Goal: Task Accomplishment & Management: Complete application form

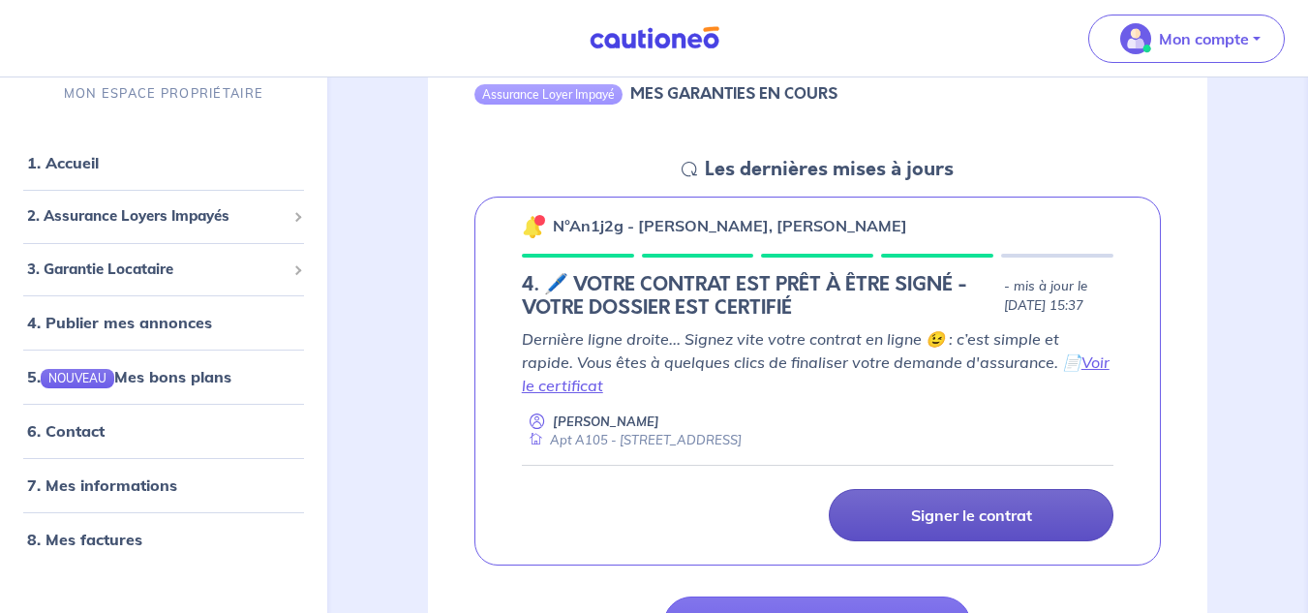
scroll to position [290, 0]
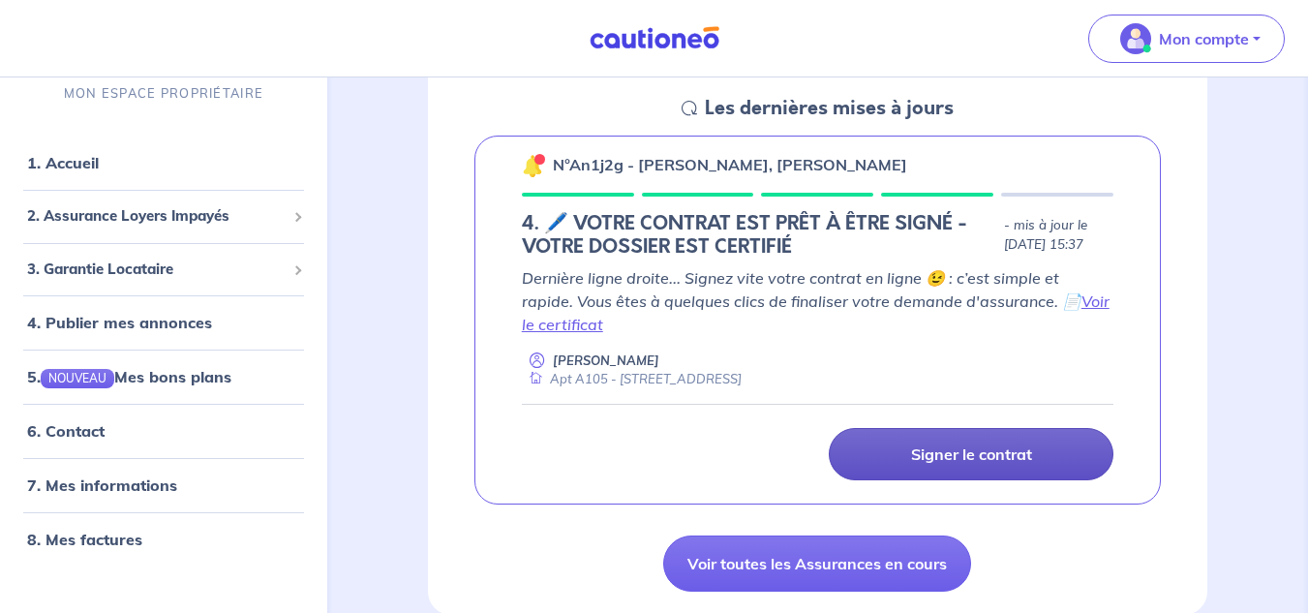
click at [986, 468] on link "Signer le contrat" at bounding box center [971, 454] width 285 height 52
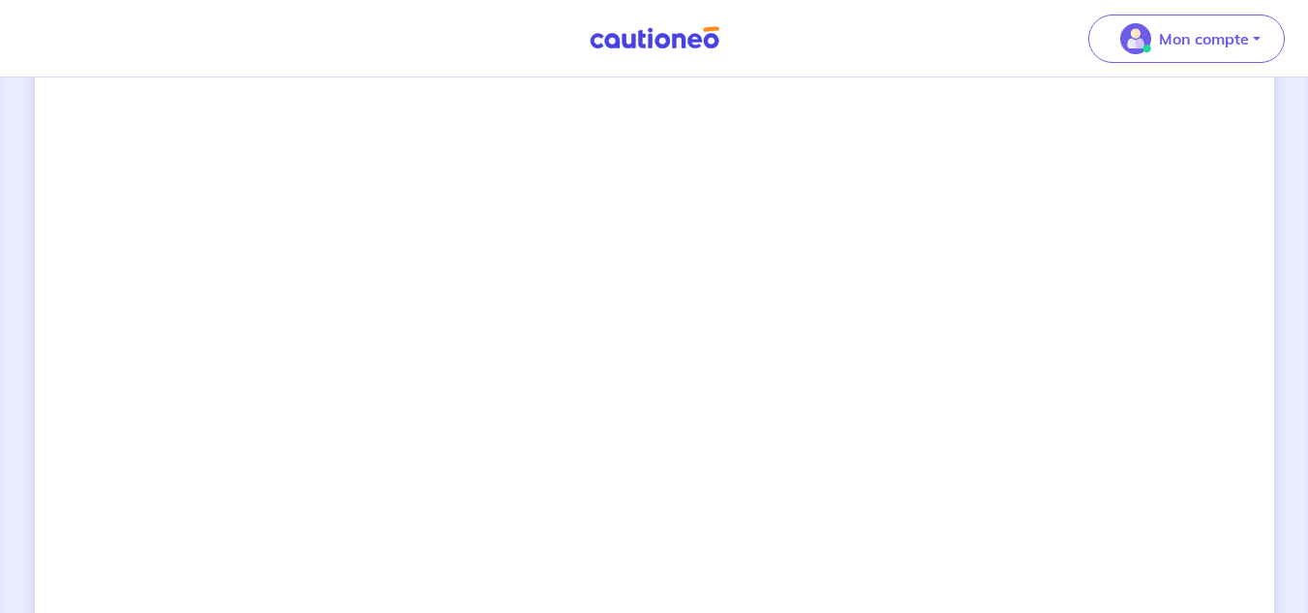
scroll to position [1521, 0]
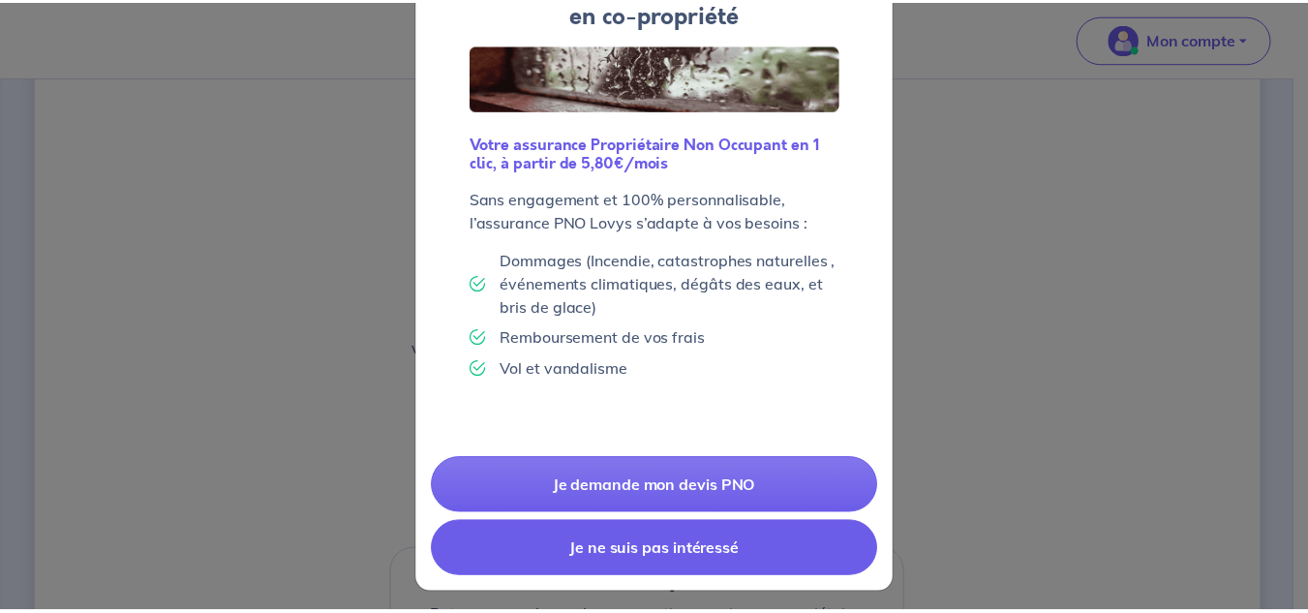
scroll to position [158, 0]
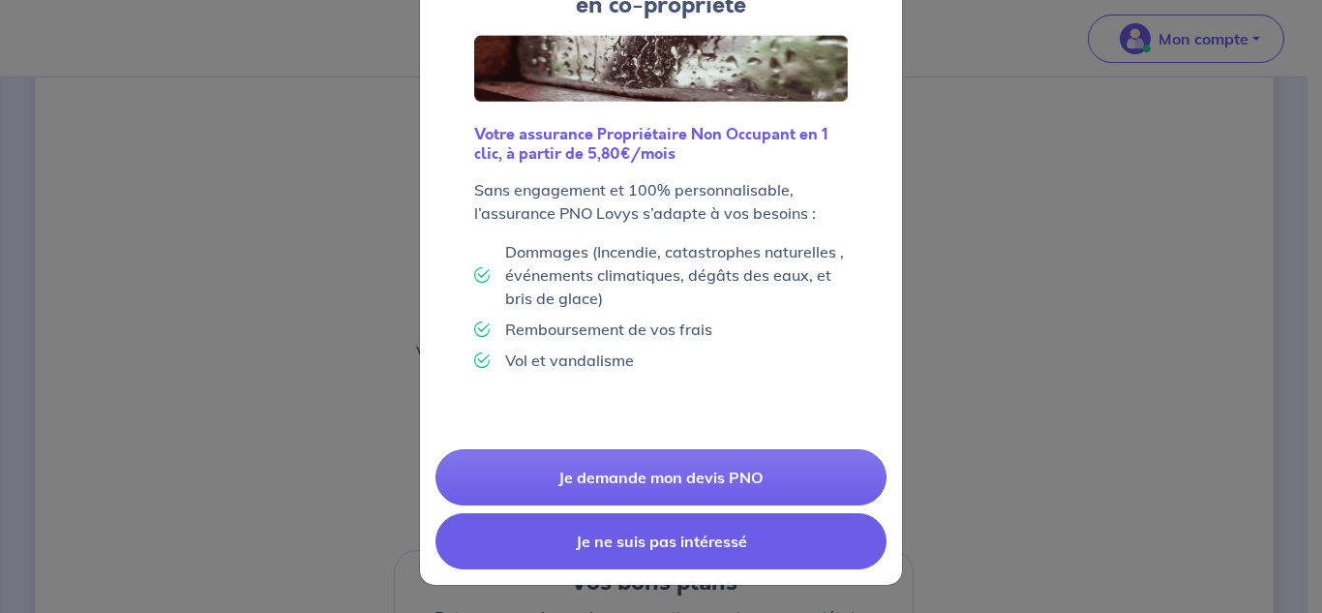
click at [653, 541] on button "Je ne suis pas intéressé" at bounding box center [661, 541] width 451 height 56
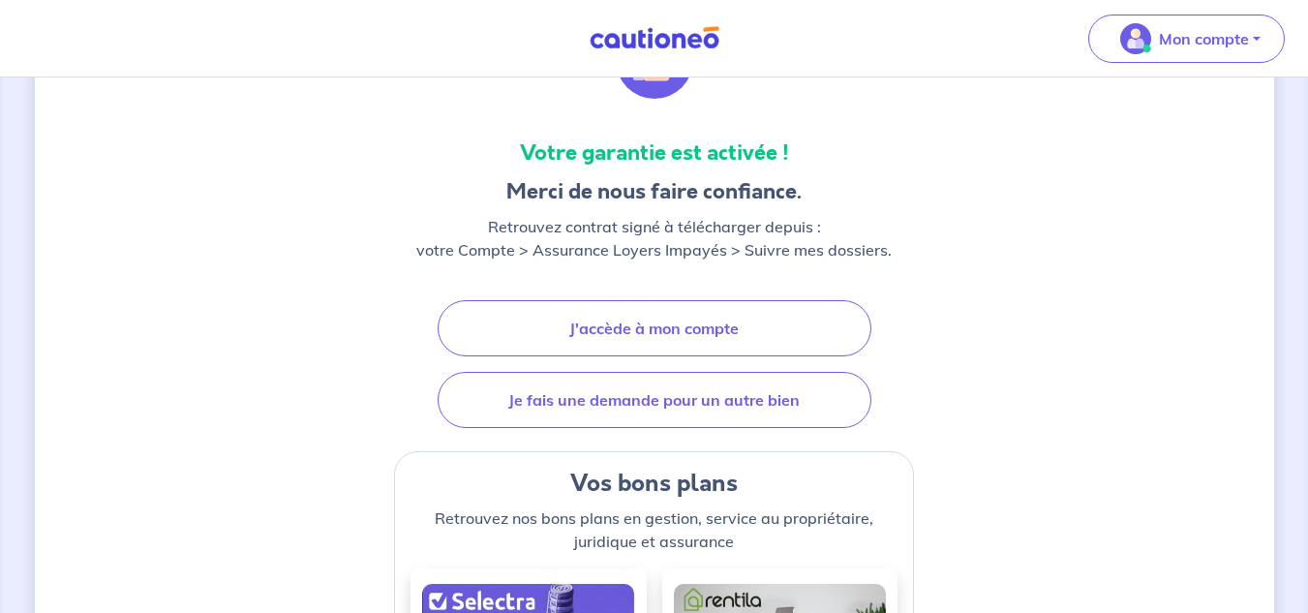
scroll to position [0, 0]
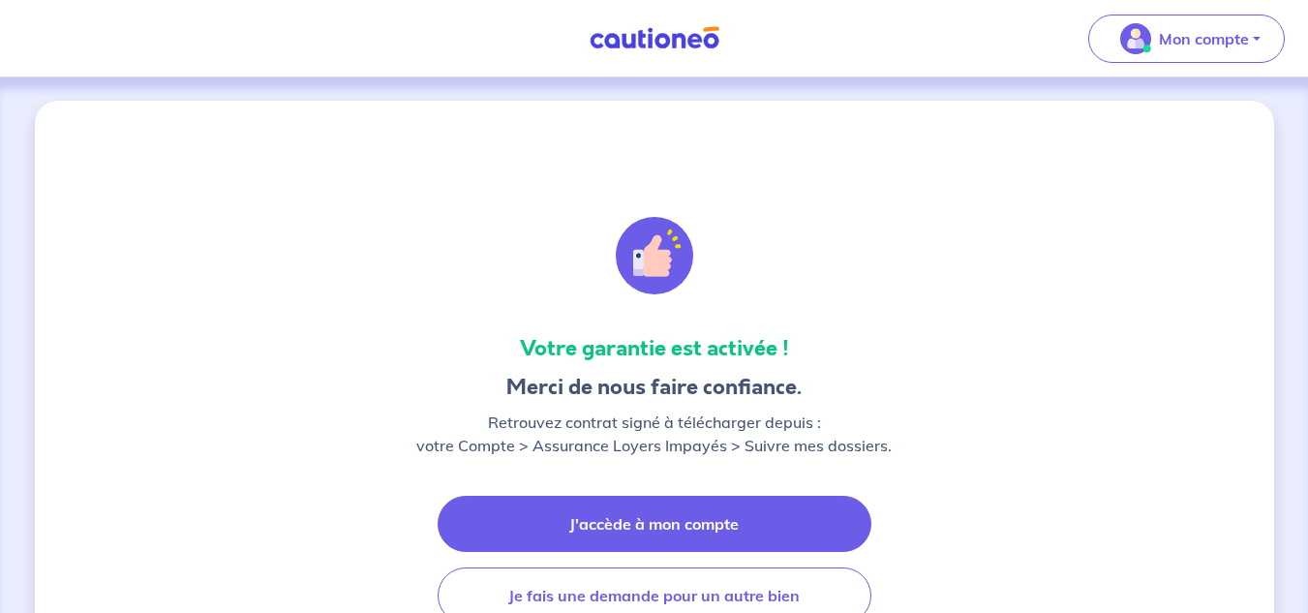
click at [634, 521] on link "J'accède à mon compte" at bounding box center [655, 524] width 434 height 56
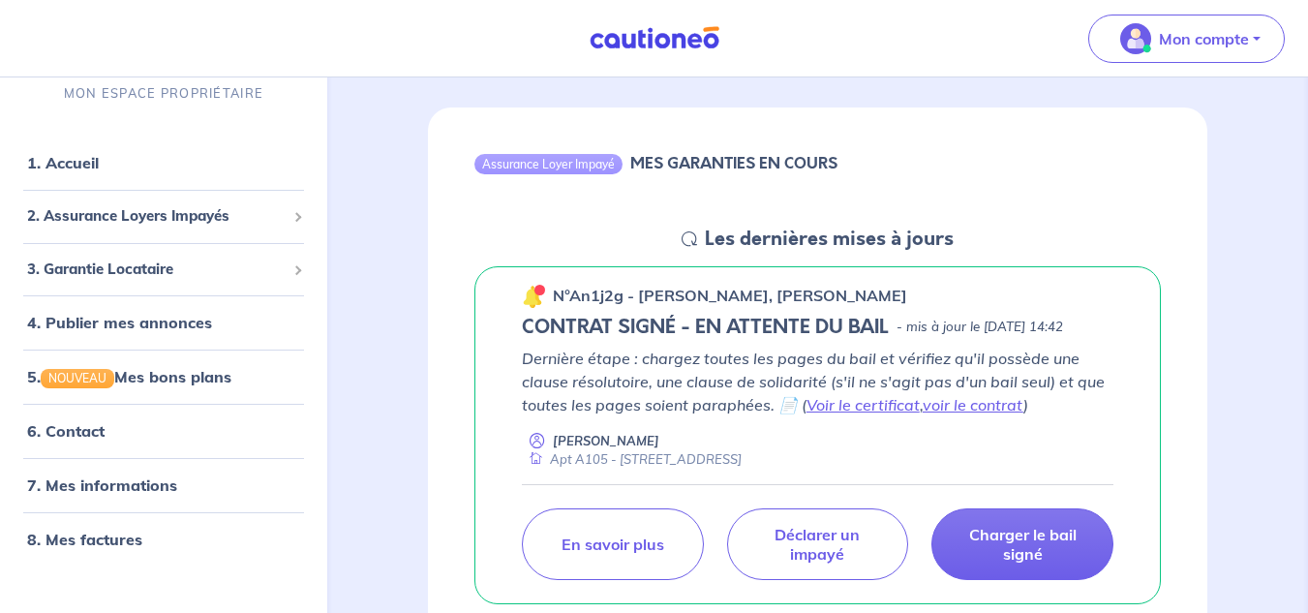
scroll to position [194, 0]
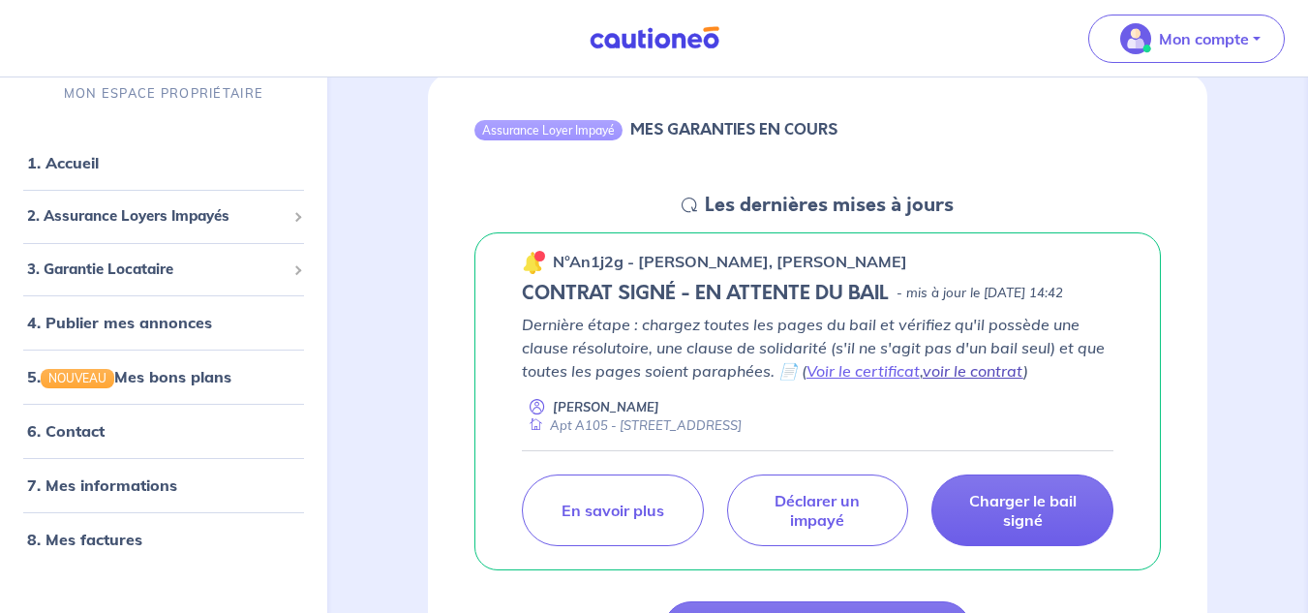
click at [996, 380] on link "voir le contrat" at bounding box center [973, 370] width 101 height 19
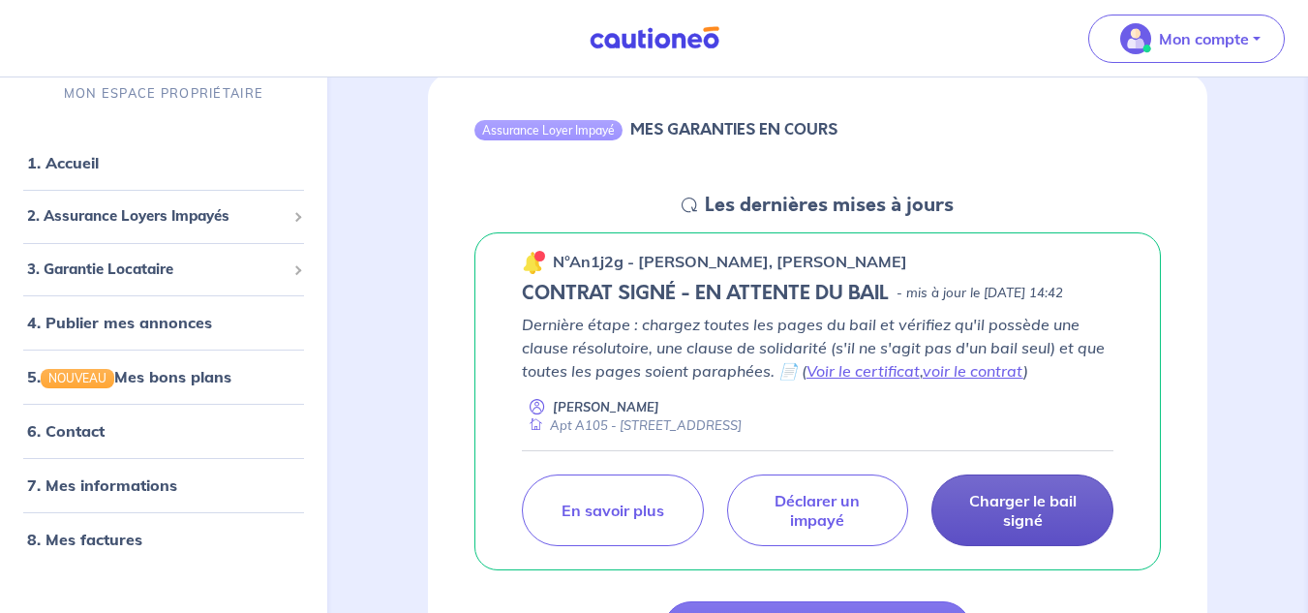
click at [997, 530] on p "Charger le bail signé" at bounding box center [1022, 510] width 134 height 39
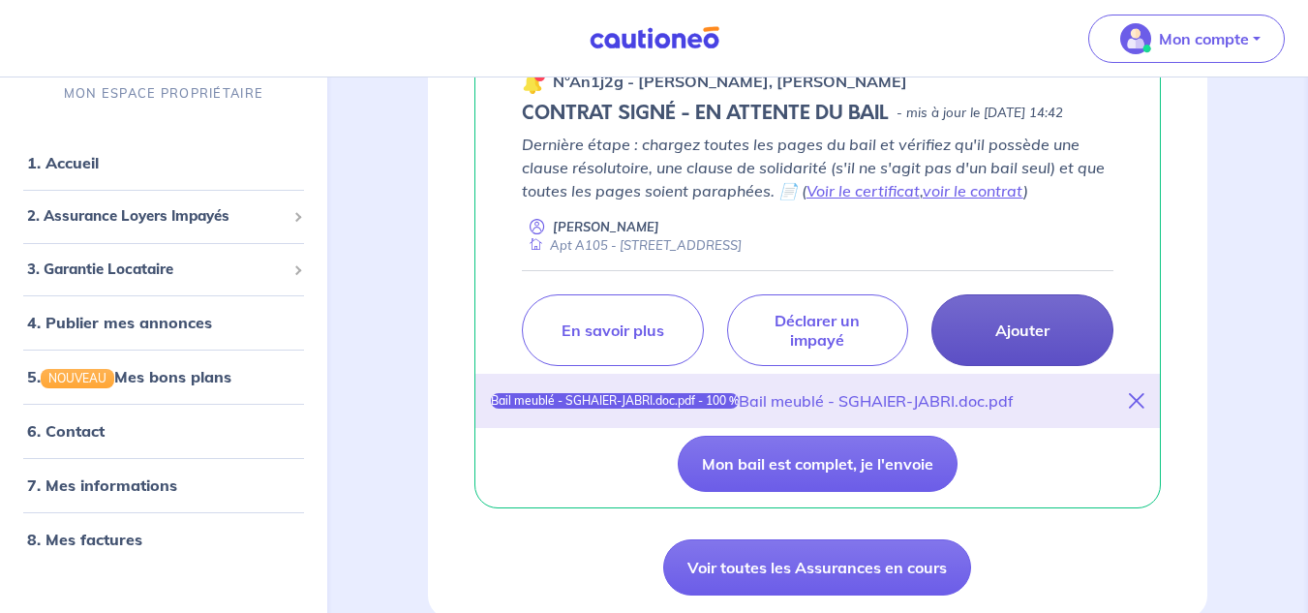
scroll to position [387, 0]
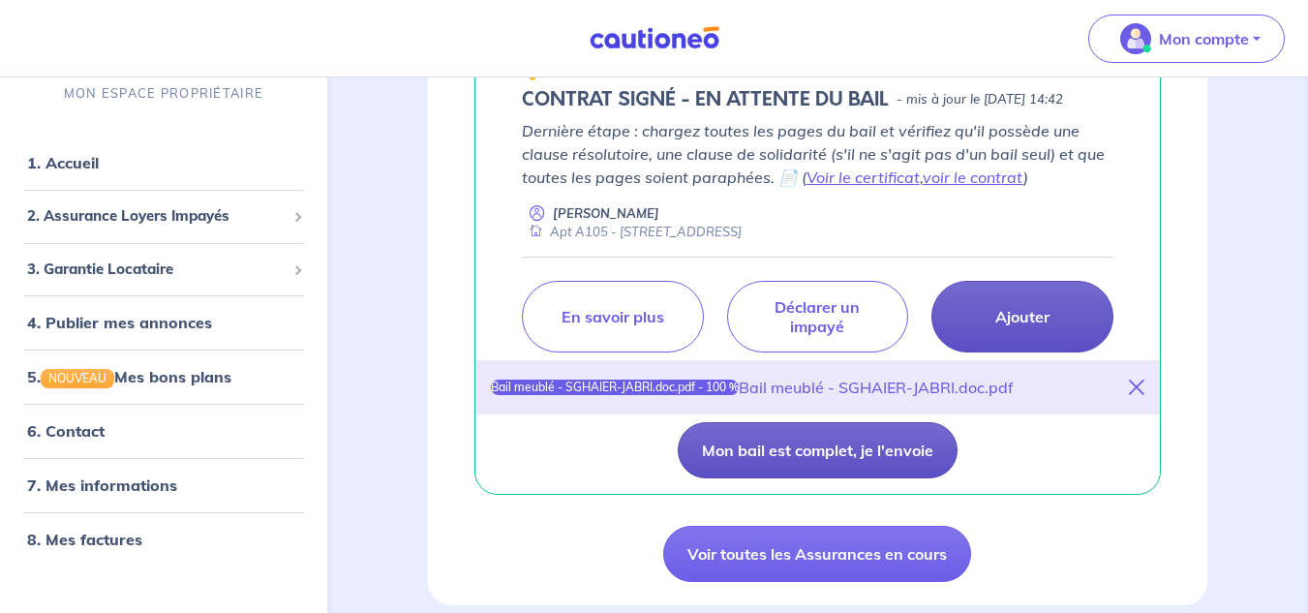
click at [790, 478] on button "Mon bail est complet, je l'envoie" at bounding box center [818, 450] width 280 height 56
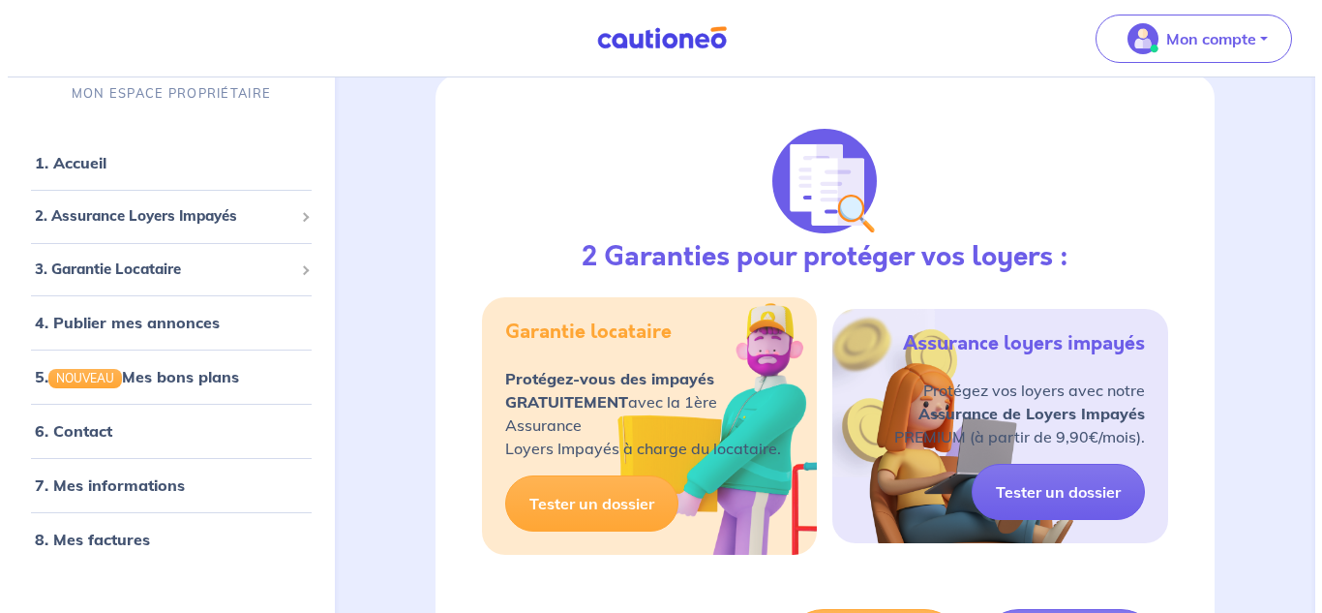
scroll to position [290, 0]
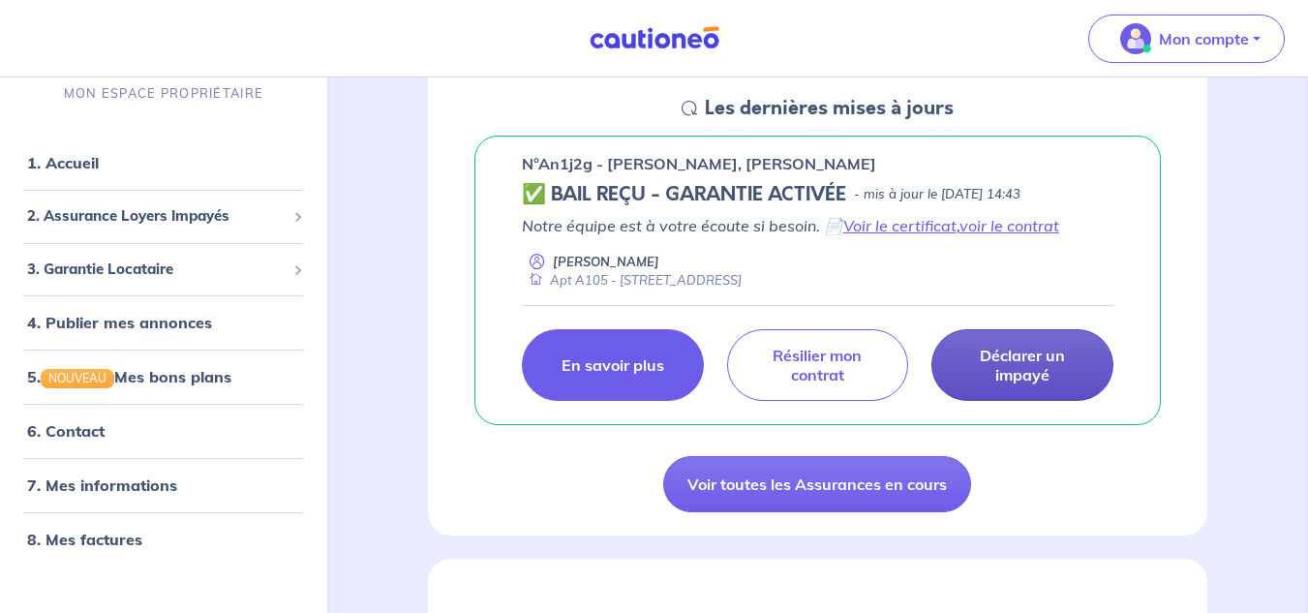
click at [621, 371] on p "En savoir plus" at bounding box center [612, 364] width 103 height 19
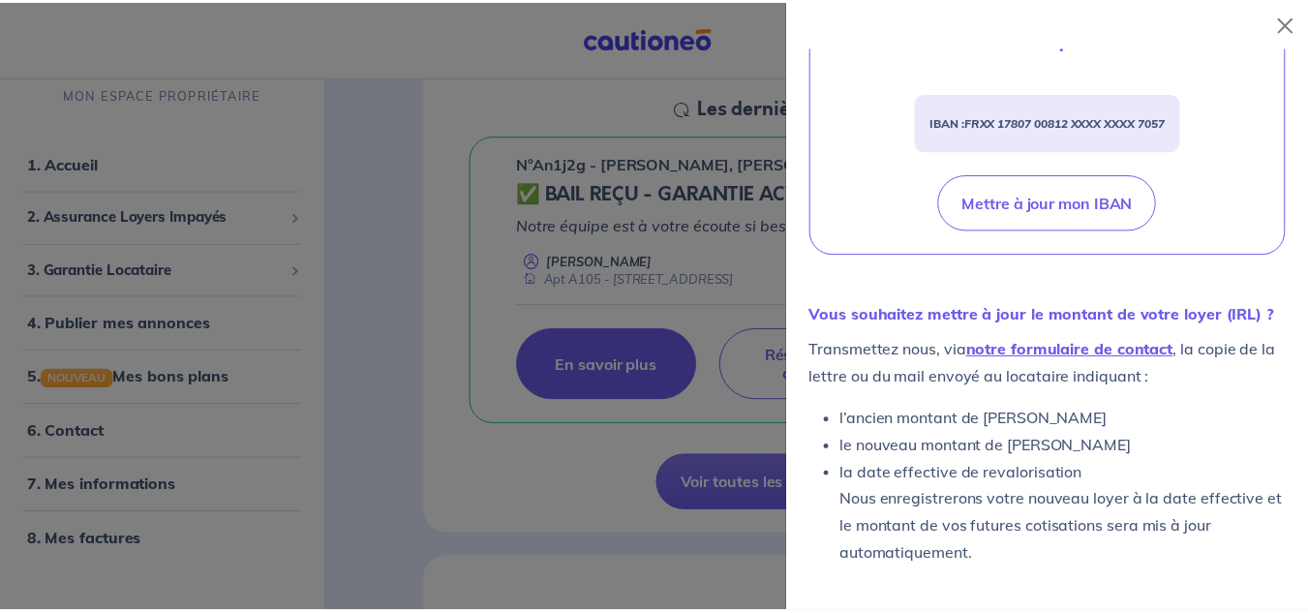
scroll to position [850, 0]
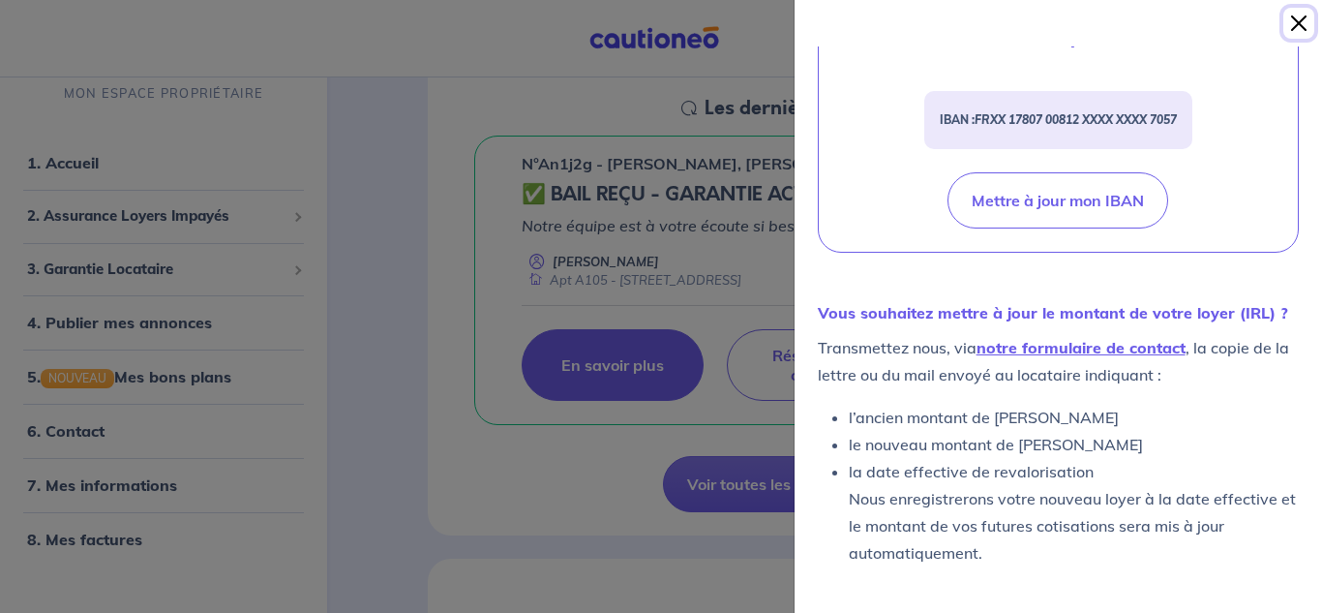
click at [1301, 20] on button "Close" at bounding box center [1299, 23] width 31 height 31
